Goal: Task Accomplishment & Management: Use online tool/utility

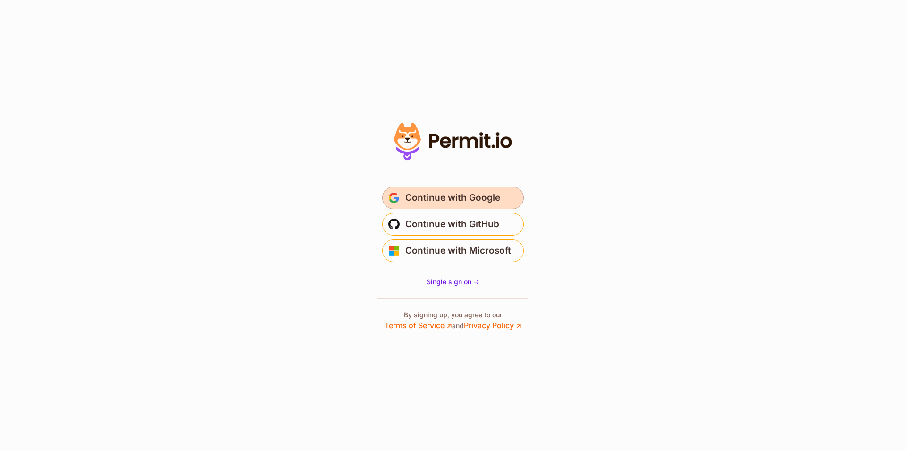
click at [487, 199] on span "Continue with Google" at bounding box center [452, 197] width 95 height 15
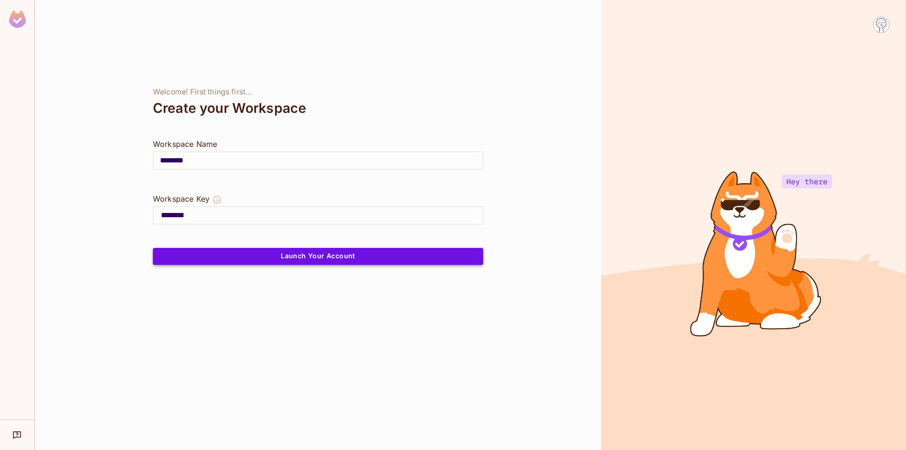
click at [281, 258] on button "Launch Your Account" at bounding box center [318, 256] width 330 height 17
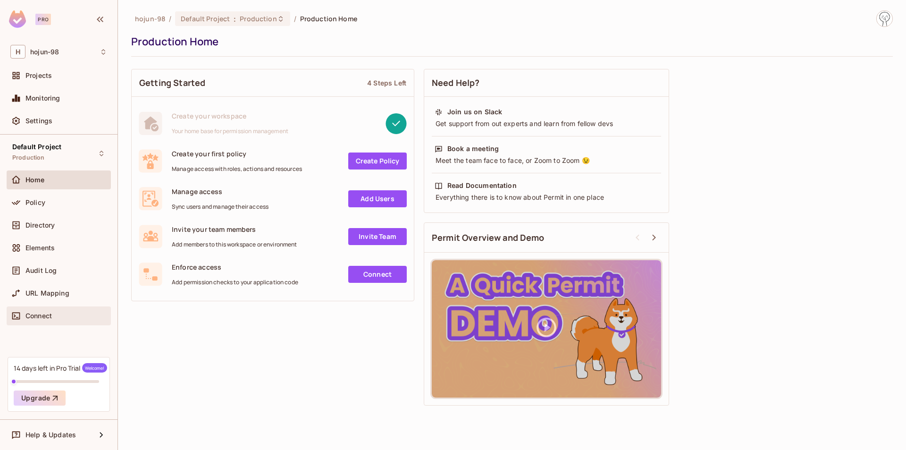
click at [42, 313] on span "Connect" at bounding box center [38, 316] width 26 height 8
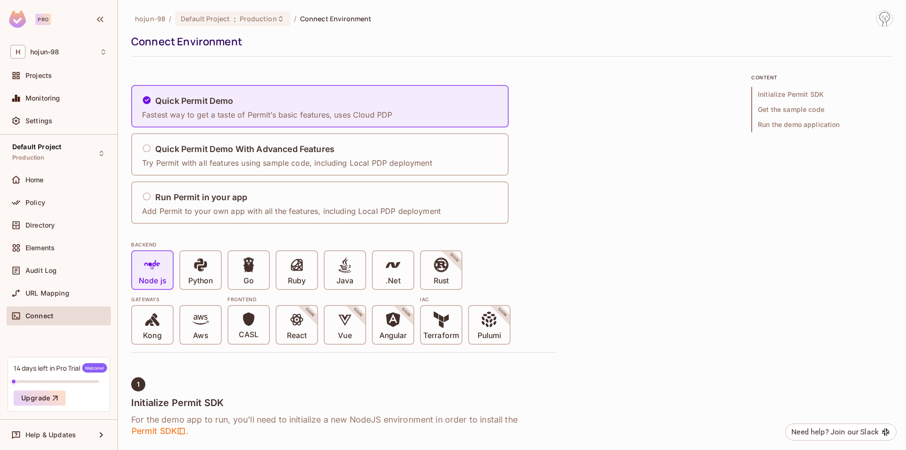
drag, startPoint x: 268, startPoint y: 279, endPoint x: 528, endPoint y: 279, distance: 259.6
drag, startPoint x: 528, startPoint y: 279, endPoint x: 508, endPoint y: 219, distance: 62.7
click at [508, 219] on div "Run Permit in your app Add Permit to your own app with all the features, includ…" at bounding box center [320, 202] width 378 height 42
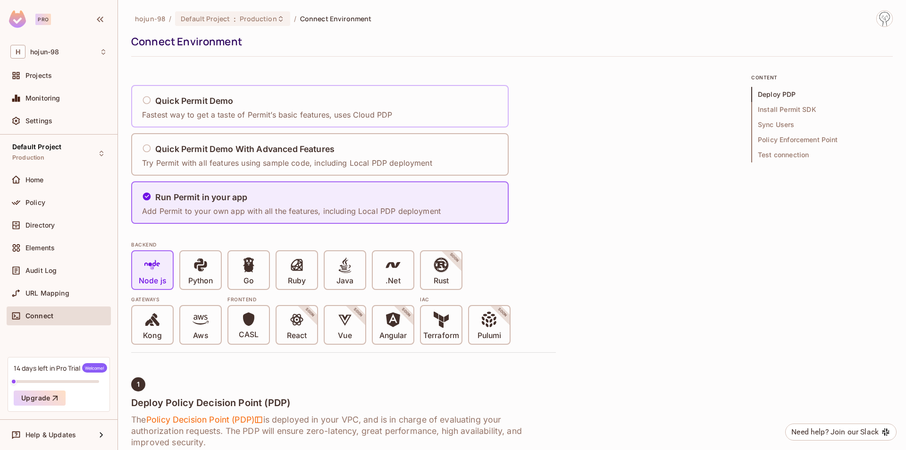
click at [279, 103] on div "Quick Permit Demo" at bounding box center [267, 101] width 250 height 12
